Goal: Task Accomplishment & Management: Manage account settings

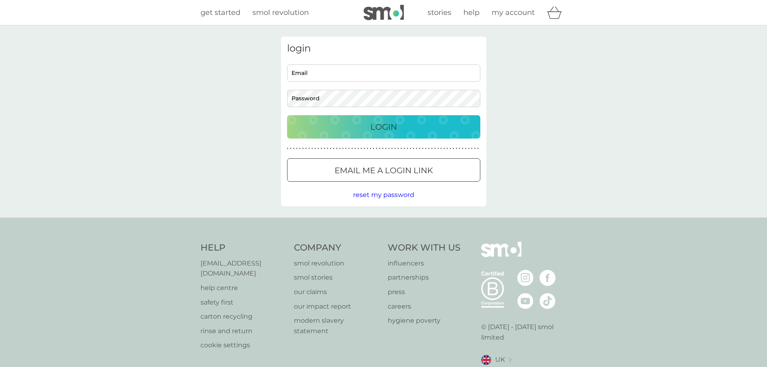
type input "[EMAIL_ADDRESS][DOMAIN_NAME]"
click at [387, 129] on p "Login" at bounding box center [383, 126] width 27 height 13
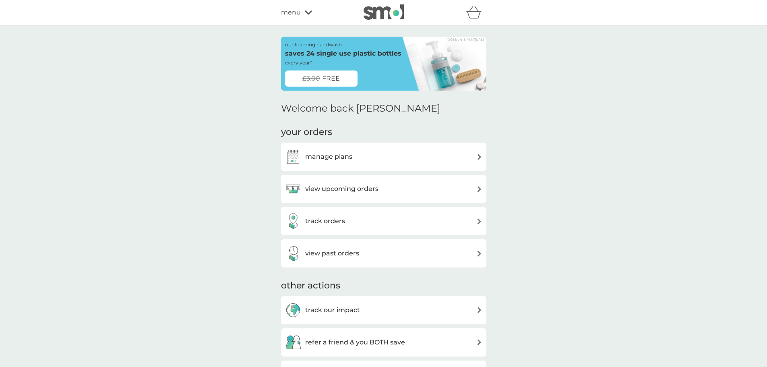
click at [364, 158] on div "manage plans" at bounding box center [383, 157] width 197 height 16
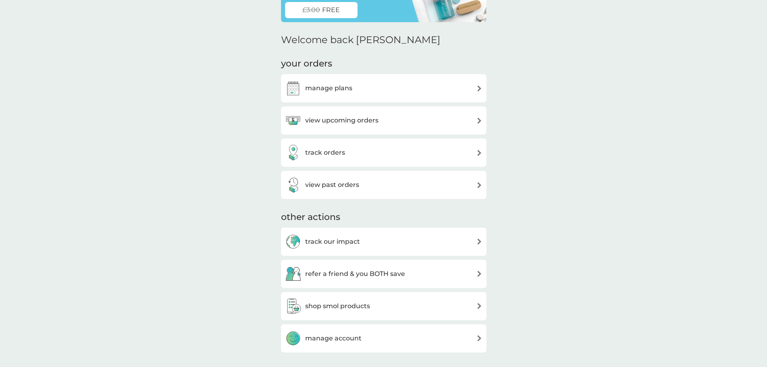
scroll to position [103, 0]
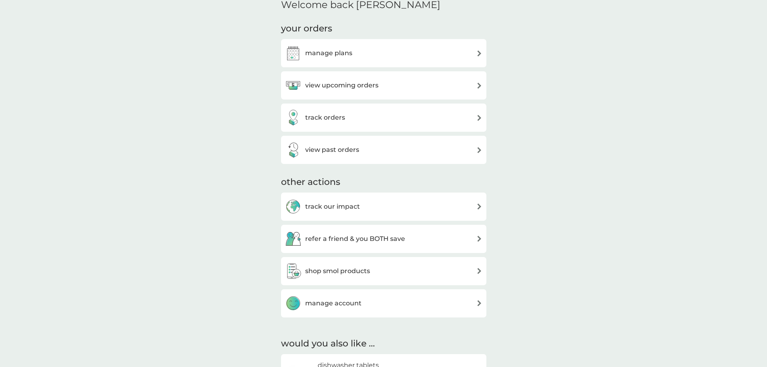
click at [391, 300] on div "manage account" at bounding box center [383, 303] width 197 height 16
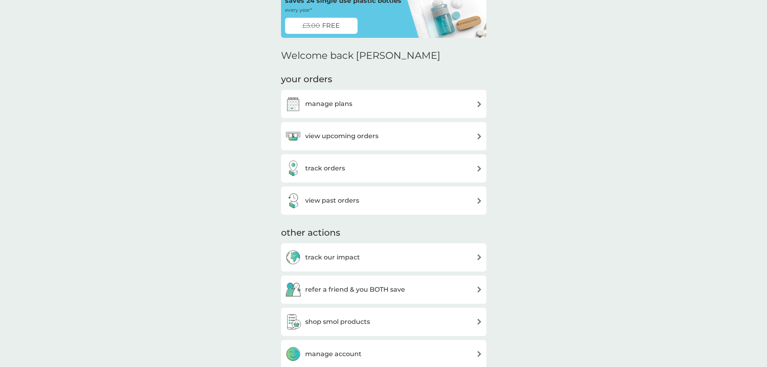
scroll to position [48, 0]
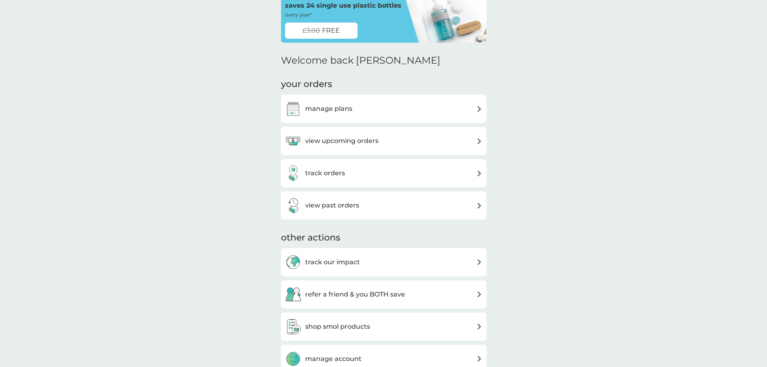
click at [403, 112] on div "manage plans" at bounding box center [383, 109] width 197 height 16
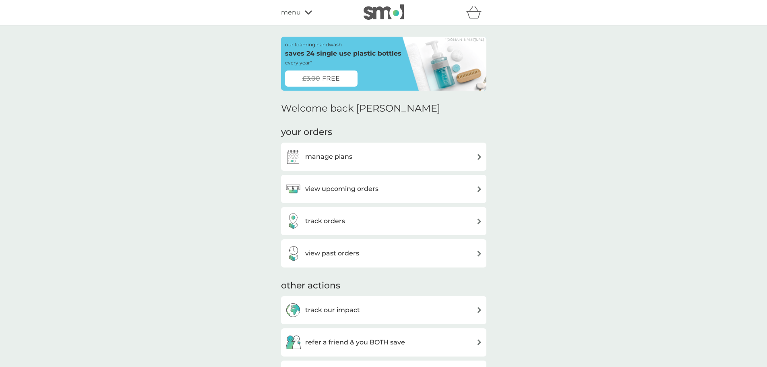
scroll to position [48, 0]
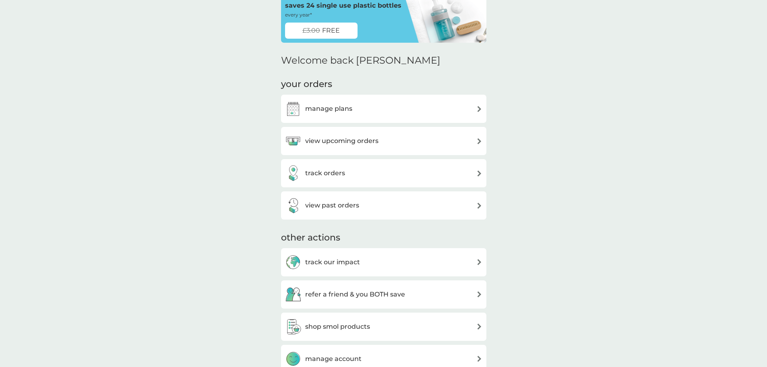
click at [355, 145] on h3 "view upcoming orders" at bounding box center [341, 141] width 73 height 10
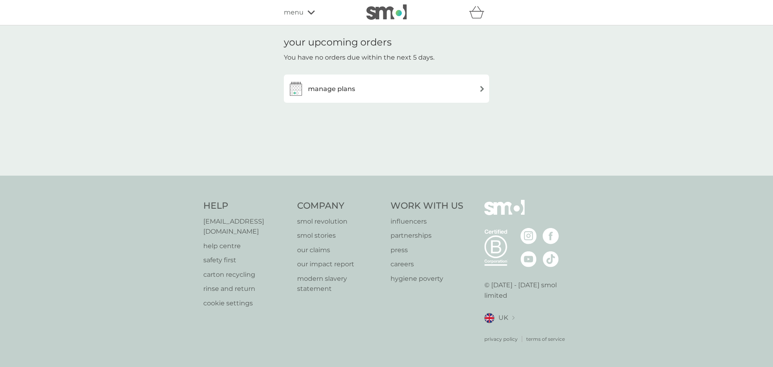
click at [374, 85] on div "manage plans" at bounding box center [386, 89] width 197 height 16
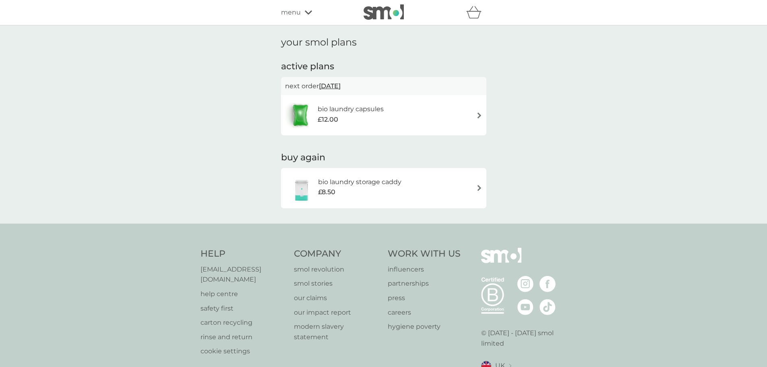
click at [437, 114] on div "bio laundry capsules £12.00" at bounding box center [383, 115] width 197 height 28
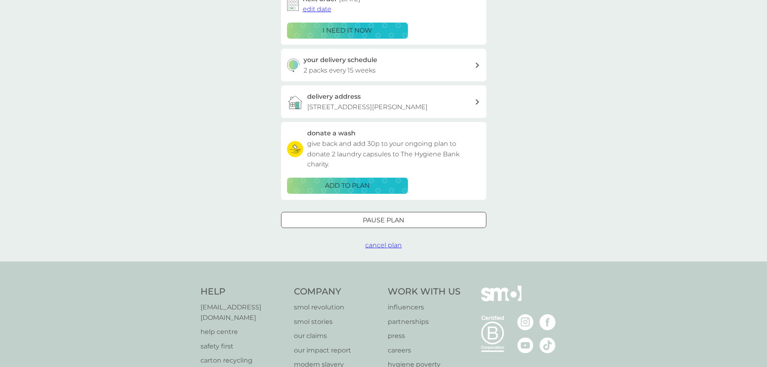
scroll to position [168, 0]
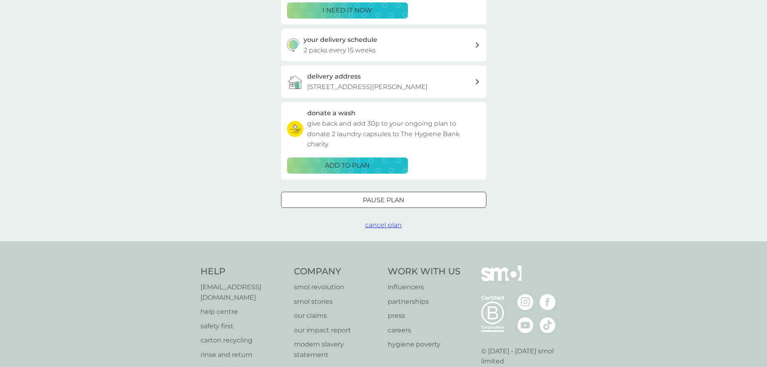
click at [410, 205] on div "Pause plan" at bounding box center [383, 200] width 205 height 10
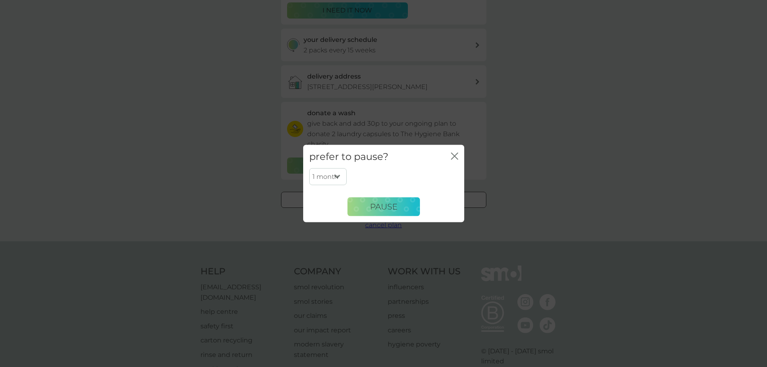
click at [326, 178] on select "1 month 2 months 3 months 4 months 5 months 6 months" at bounding box center [327, 176] width 37 height 17
select select "2"
click at [309, 168] on select "1 month 2 months 3 months 4 months 5 months 6 months" at bounding box center [327, 176] width 37 height 17
click at [387, 198] on button "Pause" at bounding box center [383, 206] width 72 height 19
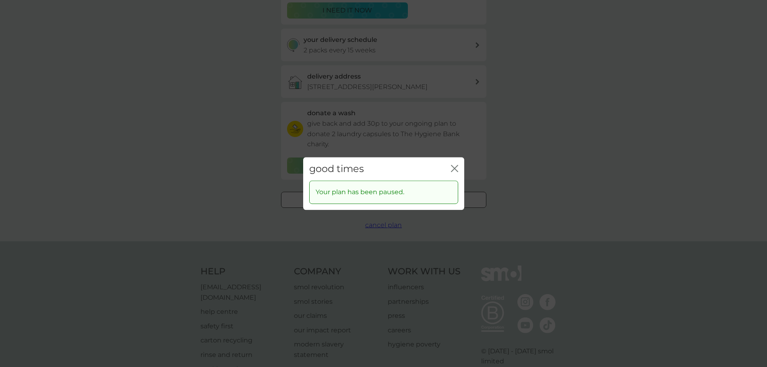
click at [454, 169] on icon "close" at bounding box center [452, 168] width 3 height 6
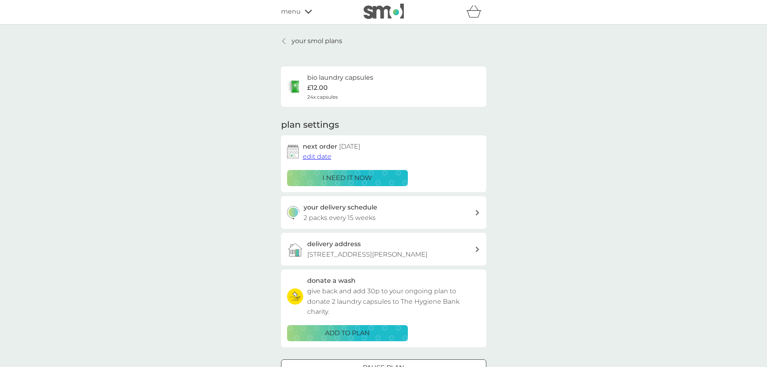
scroll to position [0, 0]
click at [304, 45] on p "your smol plans" at bounding box center [316, 42] width 51 height 10
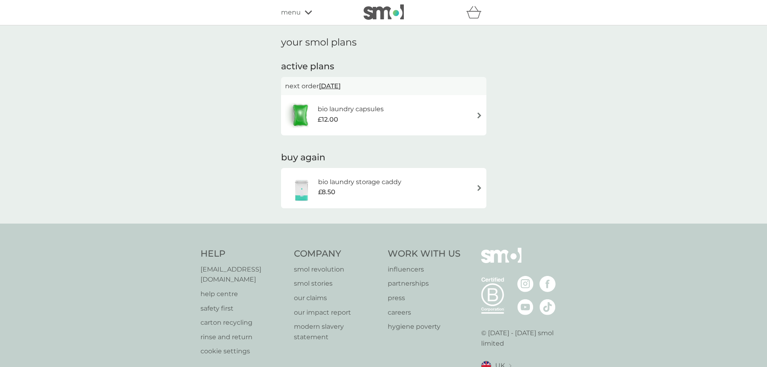
click at [294, 12] on span "menu" at bounding box center [291, 12] width 20 height 10
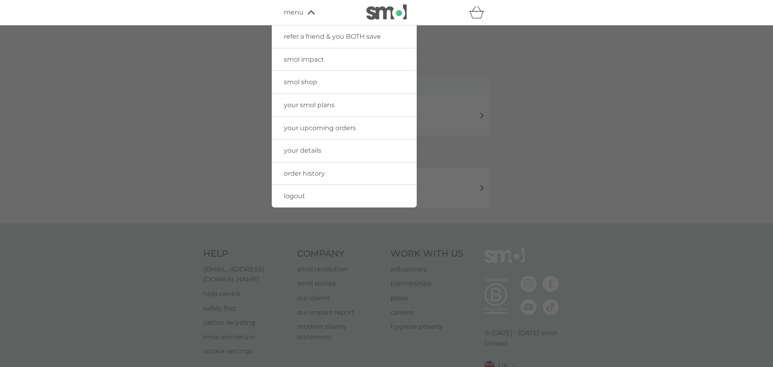
click at [223, 35] on div at bounding box center [386, 208] width 773 height 367
